Goal: Task Accomplishment & Management: Manage account settings

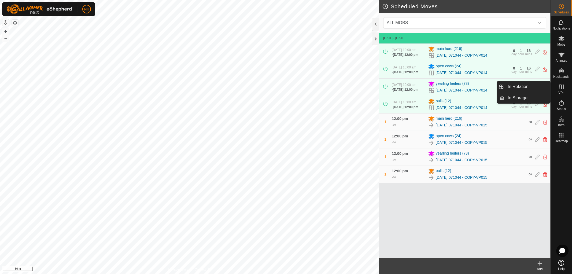
click at [563, 86] on icon at bounding box center [561, 87] width 6 height 6
click at [516, 88] on link "In Rotation" at bounding box center [528, 86] width 46 height 11
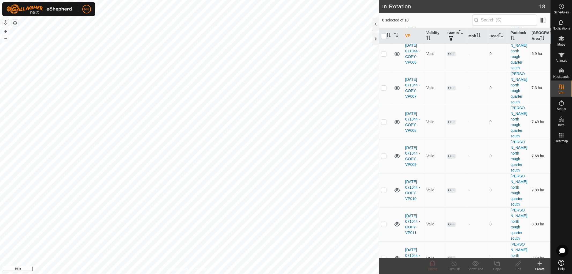
scroll to position [308, 0]
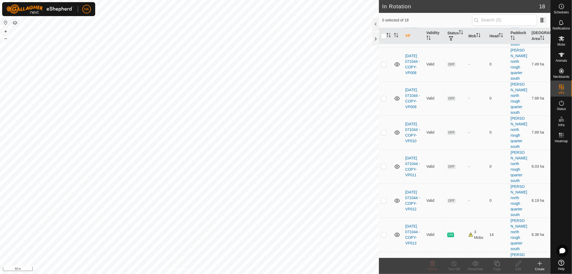
checkbox input "true"
click at [498, 264] on icon at bounding box center [497, 263] width 7 height 6
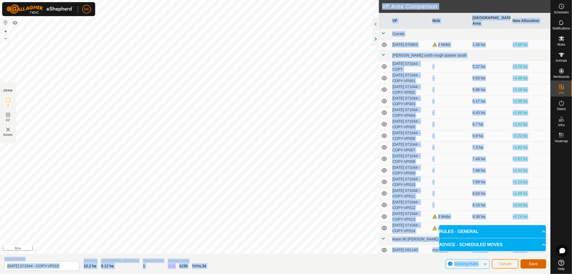
click at [535, 262] on span "Save" at bounding box center [533, 263] width 9 height 4
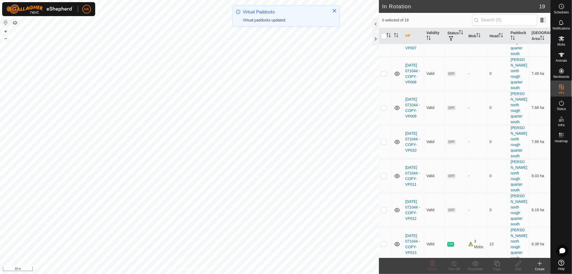
scroll to position [336, 0]
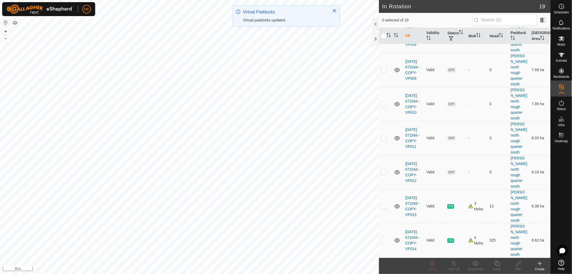
checkbox input "true"
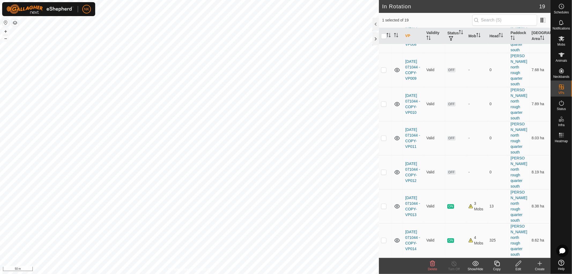
click at [496, 263] on icon at bounding box center [497, 263] width 7 height 6
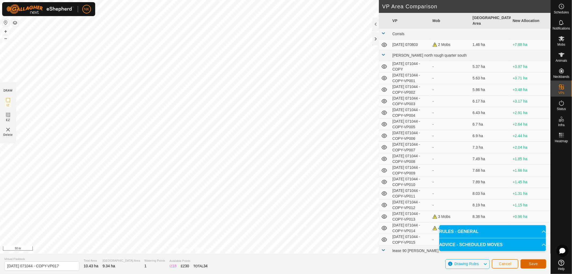
click at [535, 262] on span "Save" at bounding box center [533, 263] width 9 height 4
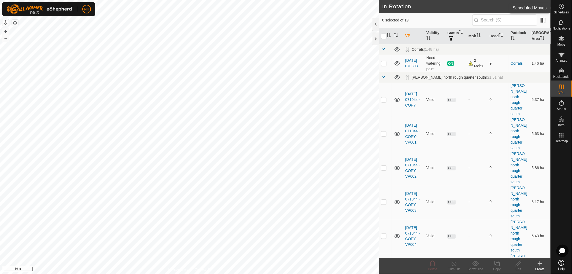
click at [564, 10] on es-schedule-vp-svg-icon at bounding box center [562, 6] width 10 height 9
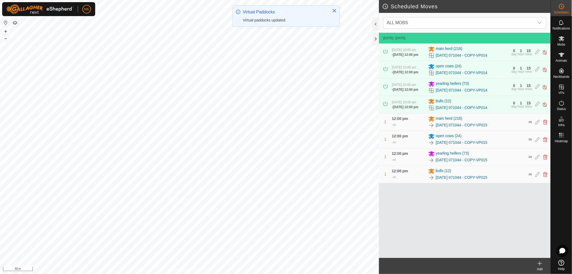
click at [541, 264] on icon at bounding box center [539, 263] width 6 height 6
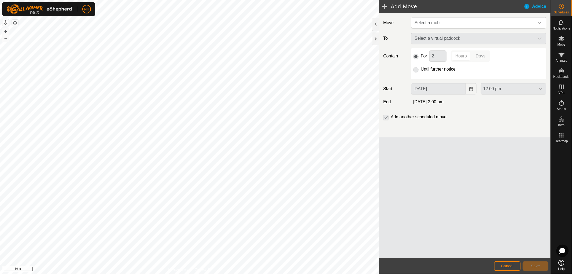
click at [478, 23] on span "Select a mob" at bounding box center [473, 22] width 122 height 11
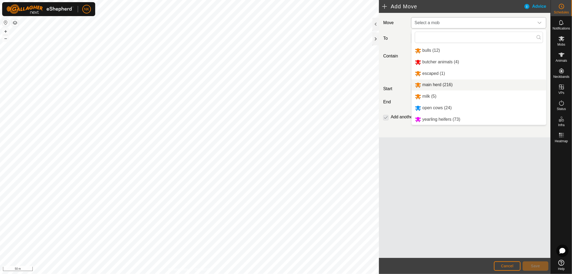
click at [432, 83] on li "main herd (216)" at bounding box center [479, 84] width 135 height 11
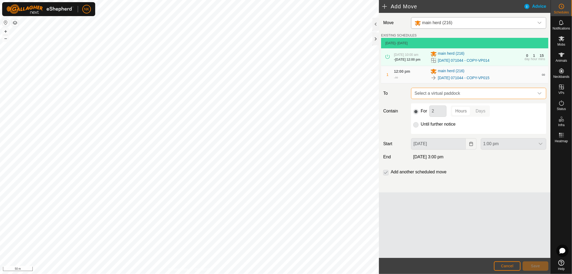
click at [489, 97] on span "Select a virtual paddock" at bounding box center [473, 93] width 122 height 11
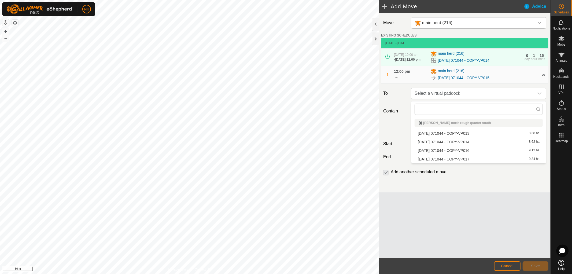
click at [462, 151] on li "[DATE] 071044 - COPY-VP016 9.12 ha" at bounding box center [478, 150] width 128 height 8
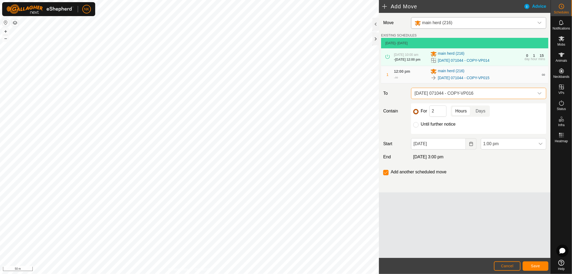
click at [417, 113] on input "For" at bounding box center [415, 111] width 5 height 5
click at [499, 147] on span "1:00 pm" at bounding box center [508, 143] width 54 height 11
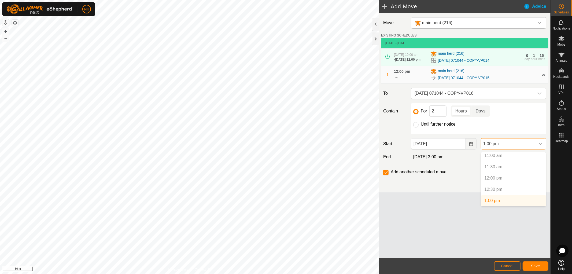
scroll to position [279, 0]
click at [492, 193] on li "2:00 pm" at bounding box center [513, 193] width 65 height 11
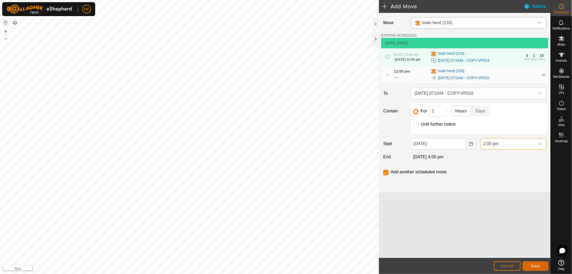
click at [536, 265] on span "Save" at bounding box center [535, 266] width 9 height 4
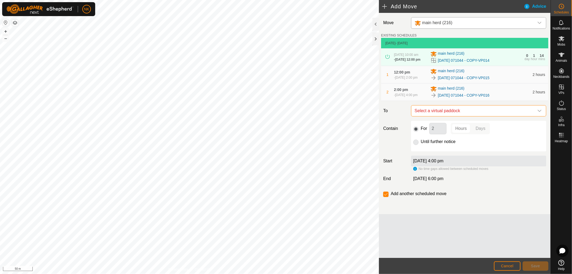
click at [499, 116] on span "Select a virtual paddock" at bounding box center [473, 110] width 122 height 11
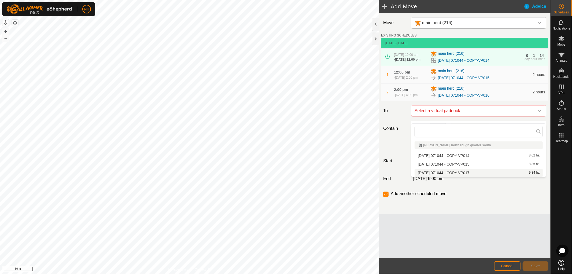
click at [454, 170] on li "[DATE] 071044 - COPY-VP017 9.34 ha" at bounding box center [478, 173] width 128 height 8
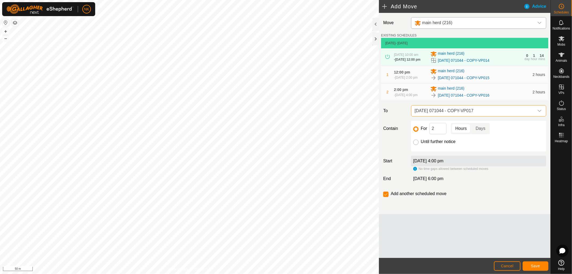
click at [416, 145] on input "Until further notice" at bounding box center [415, 141] width 5 height 5
radio input "true"
checkbox input "false"
click at [545, 264] on button "Save" at bounding box center [536, 265] width 26 height 9
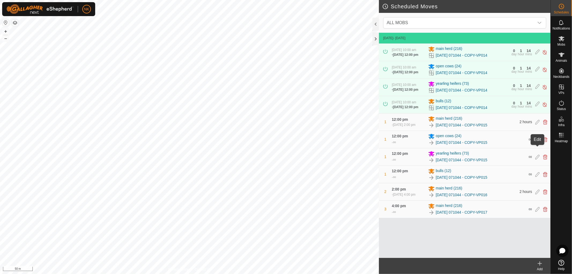
click at [537, 142] on icon at bounding box center [537, 139] width 4 height 5
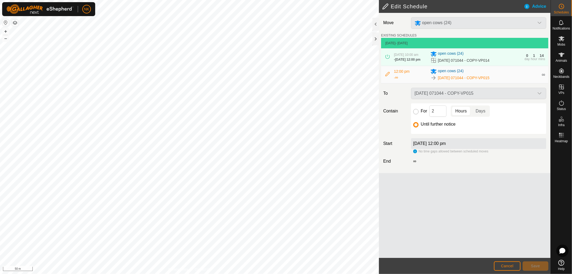
click at [416, 111] on input "For" at bounding box center [415, 111] width 5 height 5
radio input "true"
click at [510, 95] on div "[DATE] 071044 - COPY-VP015" at bounding box center [478, 93] width 139 height 11
click at [531, 265] on span "Save" at bounding box center [535, 266] width 9 height 4
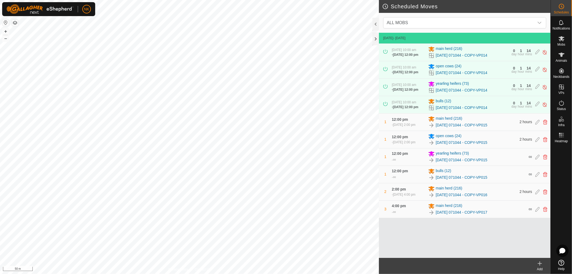
click at [538, 261] on icon at bounding box center [539, 263] width 6 height 6
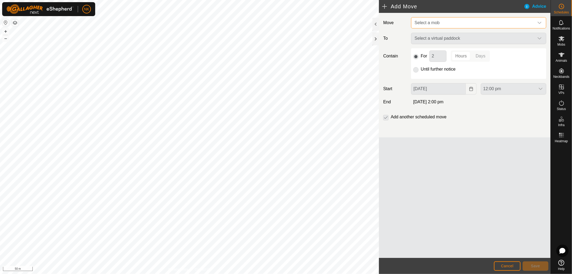
click at [462, 23] on span "Select a mob" at bounding box center [473, 22] width 122 height 11
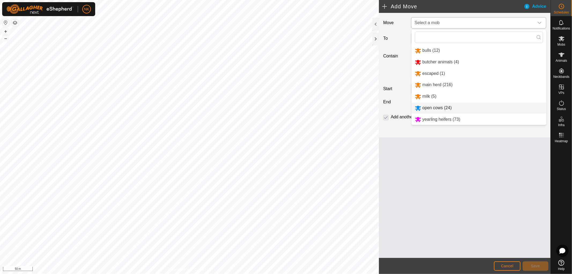
click at [427, 107] on li "open cows (24)" at bounding box center [479, 107] width 135 height 11
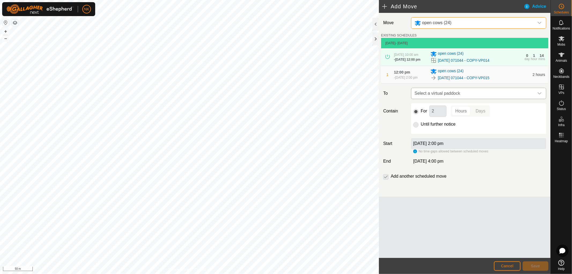
click at [469, 99] on span "Select a virtual paddock" at bounding box center [473, 93] width 122 height 11
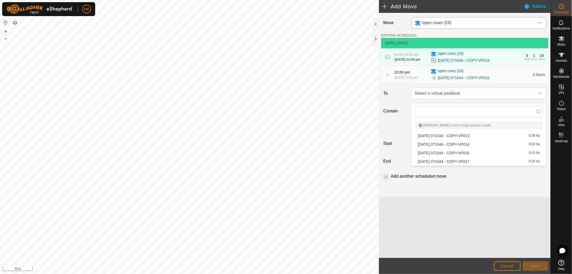
click at [462, 151] on li "[DATE] 071044 - COPY-VP016 9.12 ha" at bounding box center [478, 153] width 128 height 8
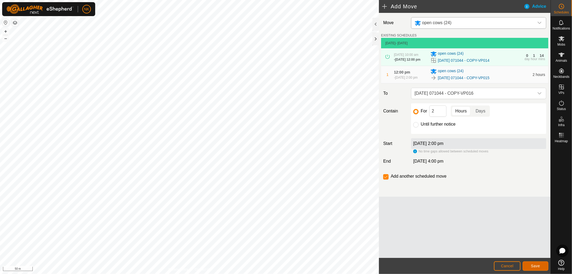
click at [536, 266] on span "Save" at bounding box center [535, 266] width 9 height 4
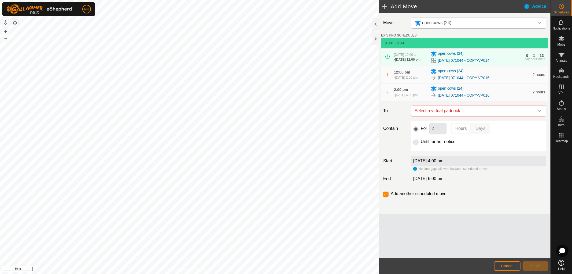
click at [480, 116] on span "Select a virtual paddock" at bounding box center [473, 110] width 122 height 11
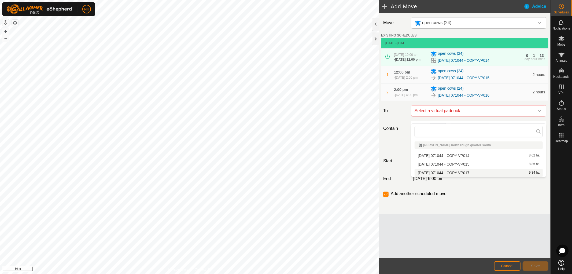
click at [447, 171] on li "[DATE] 071044 - COPY-VP017 9.34 ha" at bounding box center [478, 173] width 128 height 8
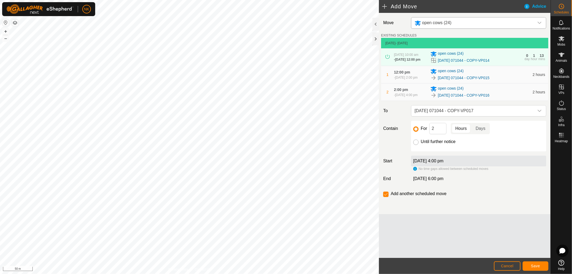
click at [416, 145] on input "Until further notice" at bounding box center [415, 141] width 5 height 5
radio input "true"
checkbox input "false"
click at [532, 261] on button "Save" at bounding box center [536, 265] width 26 height 9
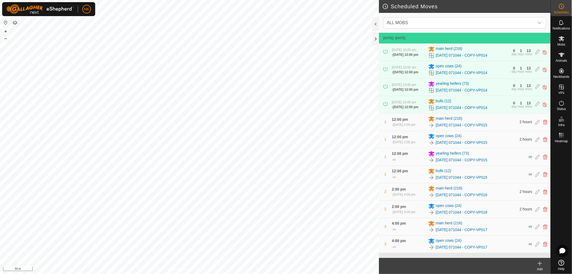
click at [540, 264] on icon at bounding box center [539, 263] width 6 height 6
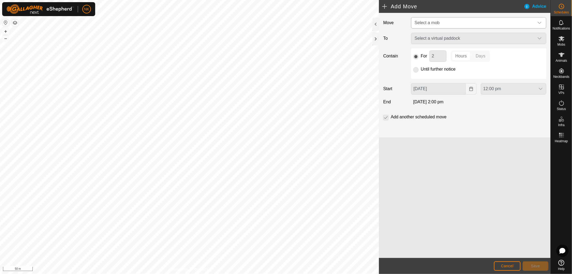
click at [457, 20] on span "Select a mob" at bounding box center [473, 22] width 122 height 11
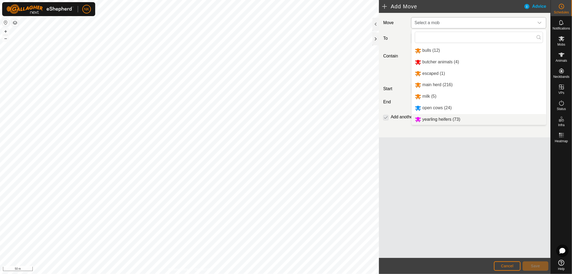
click at [439, 117] on li "yearling heifers (73)" at bounding box center [479, 119] width 135 height 11
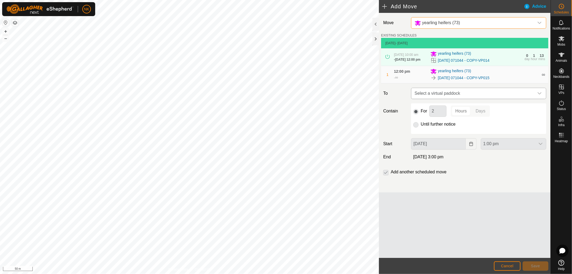
click at [474, 97] on span "Select a virtual paddock" at bounding box center [473, 93] width 122 height 11
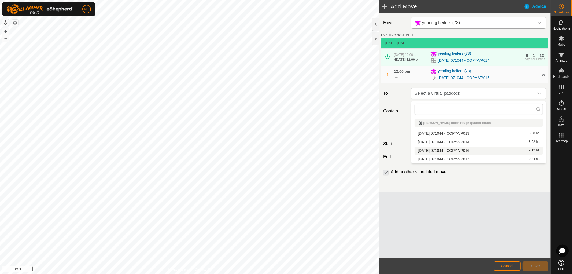
click at [468, 150] on li "[DATE] 071044 - COPY-VP016 9.12 ha" at bounding box center [478, 150] width 128 height 8
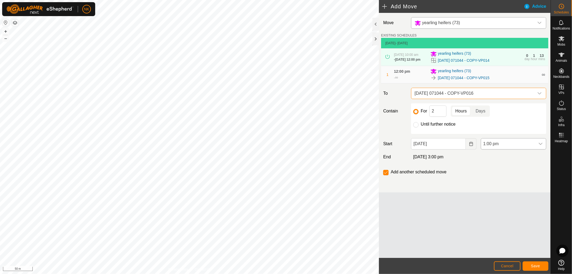
click at [505, 148] on span "1:00 pm" at bounding box center [508, 143] width 54 height 11
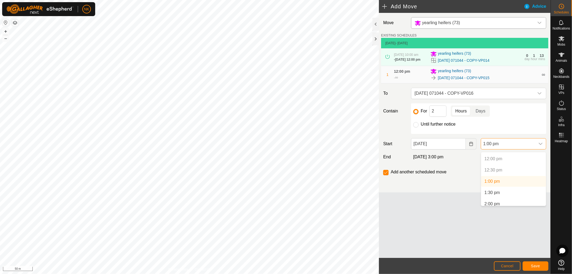
scroll to position [279, 0]
click at [493, 191] on li "2:00 pm" at bounding box center [513, 193] width 65 height 11
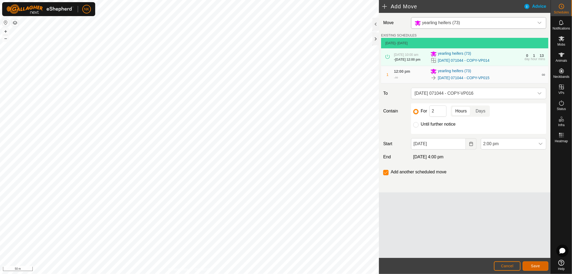
click at [540, 266] on button "Save" at bounding box center [536, 265] width 26 height 9
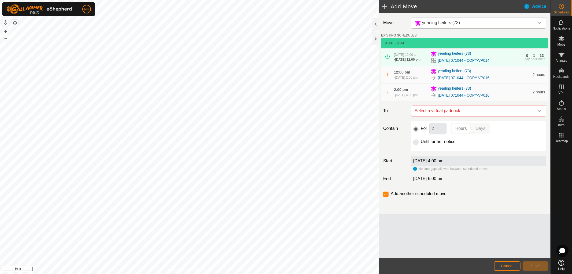
click at [494, 123] on div "Move yearling heifers (73) EXISTING SCHEDULES [DATE] - [DATE] [DATE] 10:00 am -…" at bounding box center [465, 113] width 172 height 201
click at [485, 114] on span "Select a virtual paddock" at bounding box center [473, 110] width 122 height 11
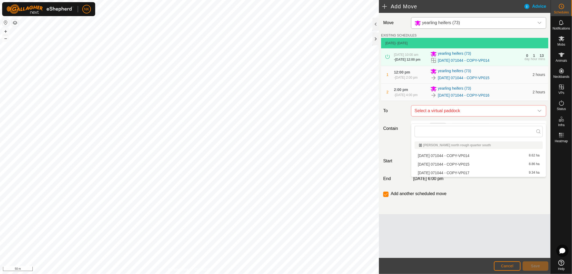
click at [459, 171] on li "[DATE] 071044 - COPY-VP017 9.34 ha" at bounding box center [478, 173] width 128 height 8
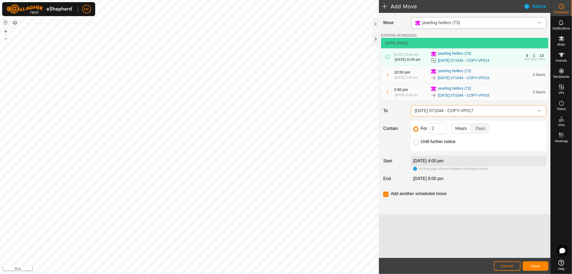
click at [417, 145] on input "Until further notice" at bounding box center [415, 141] width 5 height 5
radio input "true"
checkbox input "false"
click at [537, 265] on span "Save" at bounding box center [535, 266] width 9 height 4
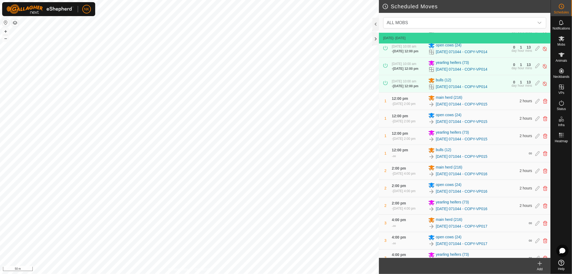
scroll to position [51, 0]
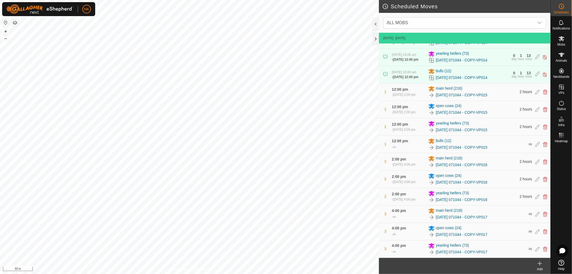
click at [539, 263] on icon at bounding box center [539, 263] width 6 height 6
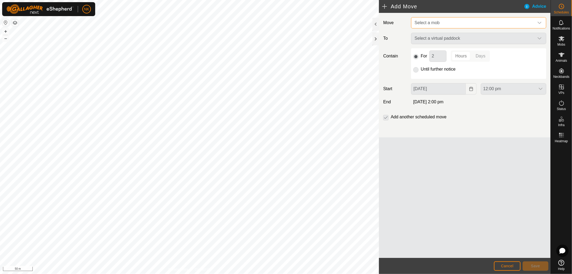
click at [483, 28] on span "Select a mob" at bounding box center [473, 22] width 122 height 11
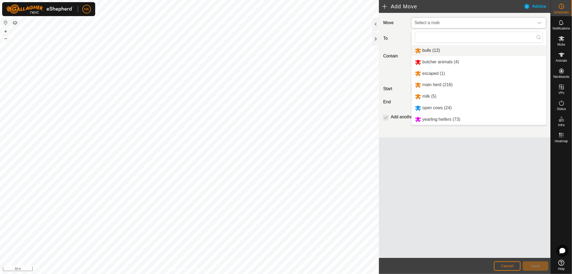
click at [434, 50] on li "bulls (12)" at bounding box center [479, 50] width 135 height 11
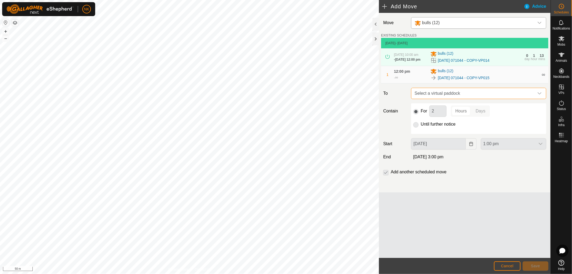
click at [457, 94] on span "Select a virtual paddock" at bounding box center [473, 93] width 122 height 11
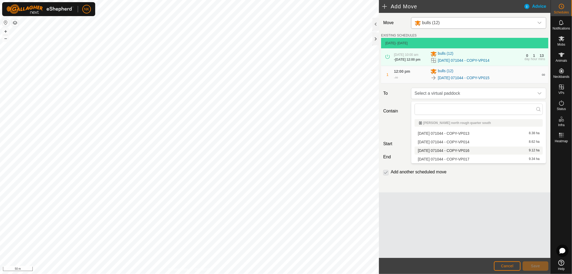
click at [466, 151] on li "[DATE] 071044 - COPY-VP016 9.12 ha" at bounding box center [478, 150] width 128 height 8
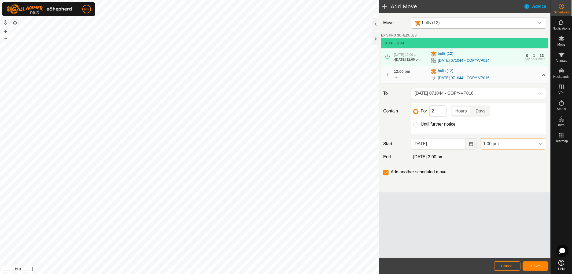
click at [490, 147] on span "1:00 pm" at bounding box center [508, 143] width 54 height 11
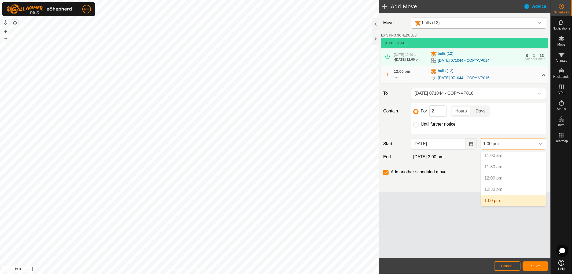
scroll to position [279, 0]
click at [489, 190] on li "2:00 pm" at bounding box center [513, 193] width 65 height 11
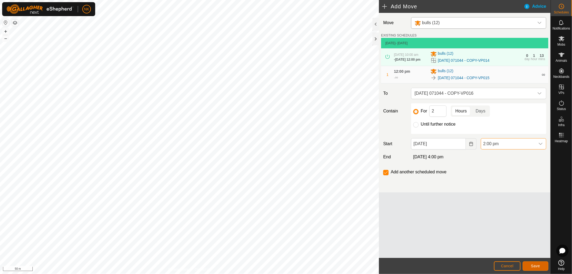
click at [538, 266] on span "Save" at bounding box center [535, 266] width 9 height 4
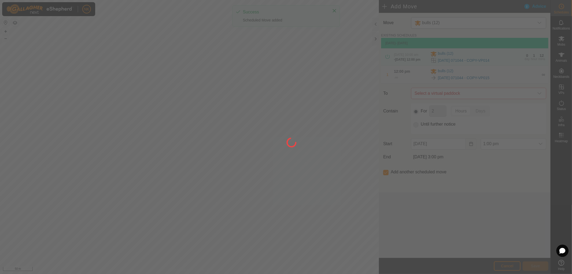
click at [491, 95] on div at bounding box center [286, 137] width 572 height 274
click at [483, 123] on div at bounding box center [286, 137] width 572 height 274
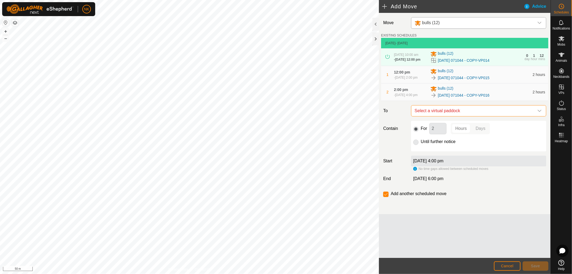
click at [490, 116] on span "Select a virtual paddock" at bounding box center [473, 110] width 122 height 11
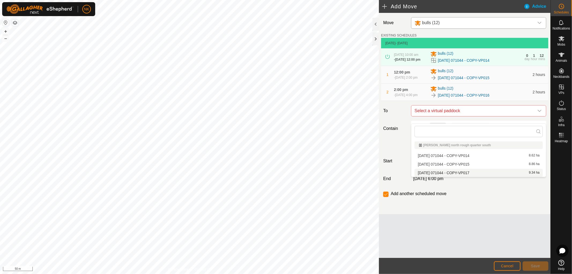
click at [459, 172] on li "[DATE] 071044 - COPY-VP017 9.34 ha" at bounding box center [478, 173] width 128 height 8
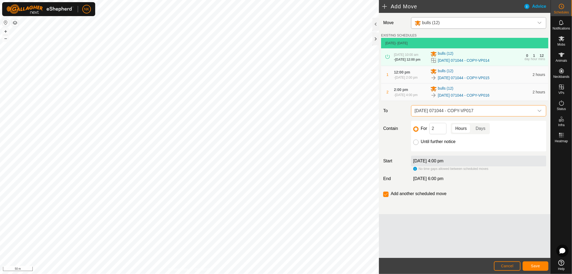
click at [417, 145] on input "Until further notice" at bounding box center [415, 141] width 5 height 5
radio input "true"
checkbox input "false"
click at [536, 264] on span "Save" at bounding box center [535, 266] width 9 height 4
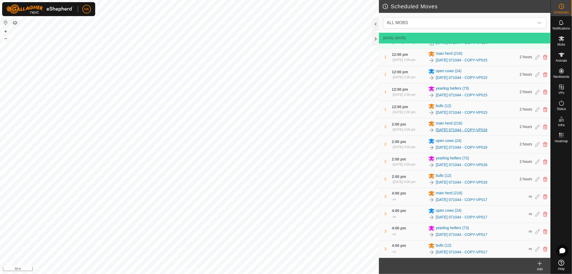
scroll to position [91, 0]
